Goal: Task Accomplishment & Management: Complete application form

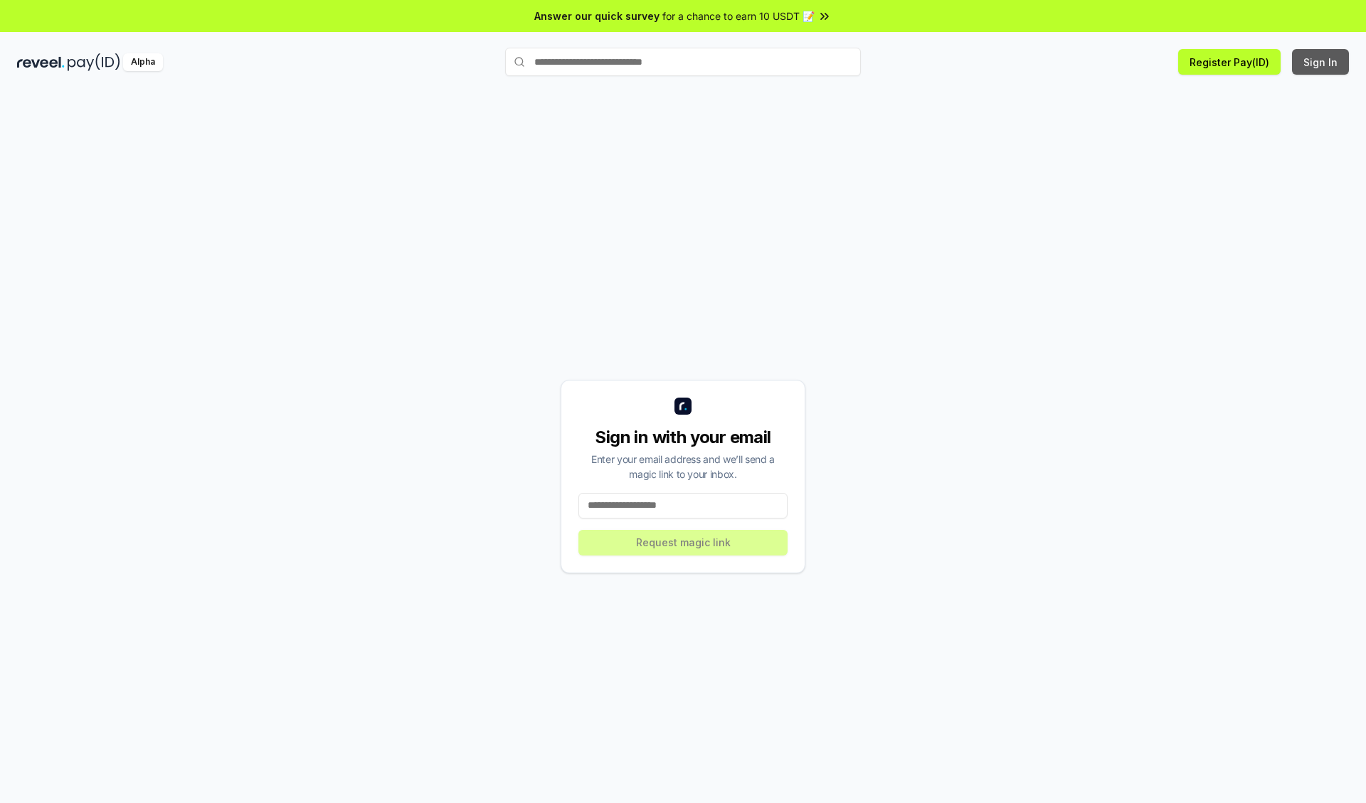
click at [1321, 62] on button "Sign In" at bounding box center [1320, 62] width 57 height 26
type input "**********"
click at [683, 542] on button "Request magic link" at bounding box center [682, 543] width 209 height 26
